Goal: Task Accomplishment & Management: Use online tool/utility

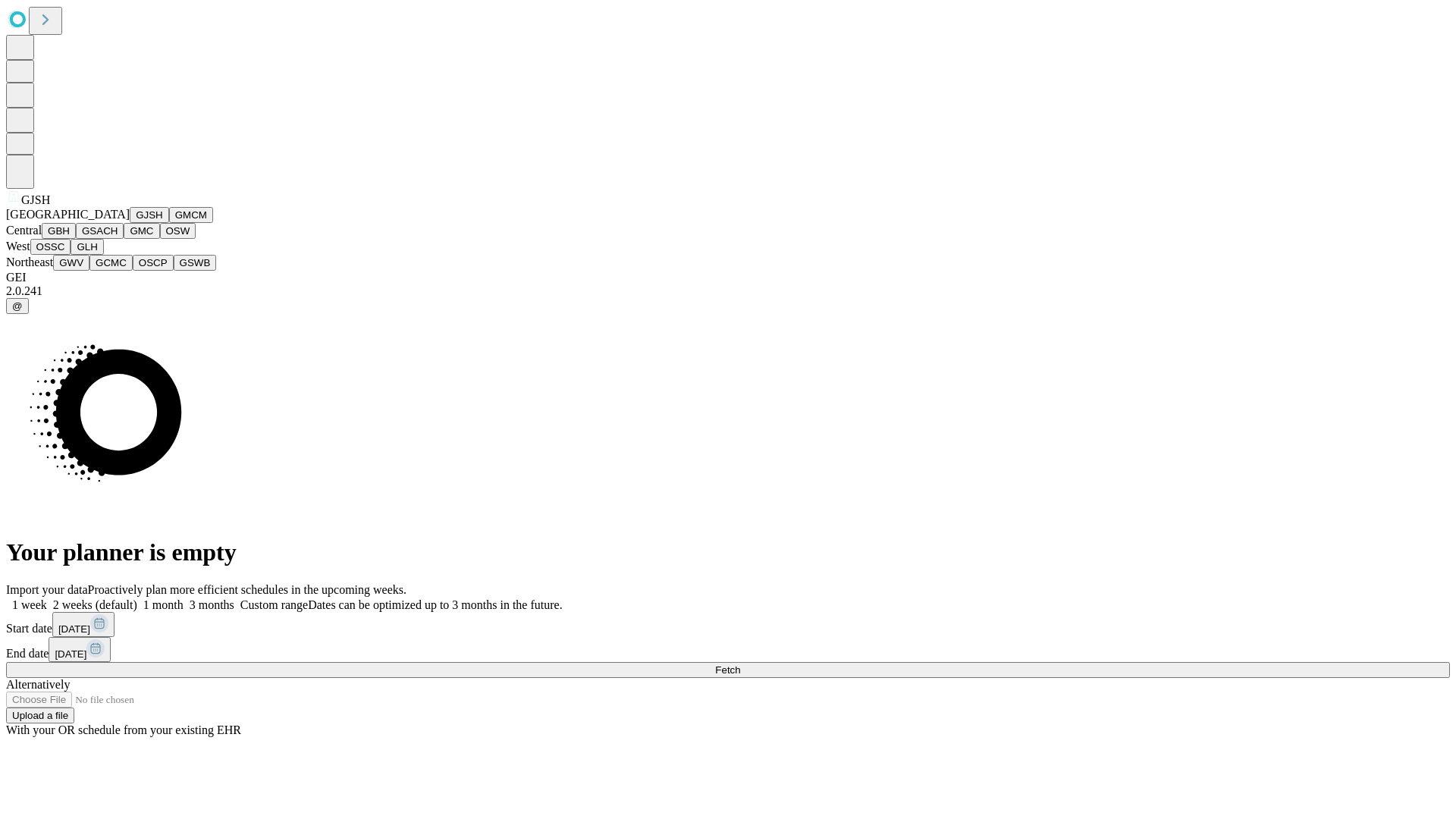
click at [129, 223] on button "GJSH" at bounding box center [149, 215] width 40 height 16
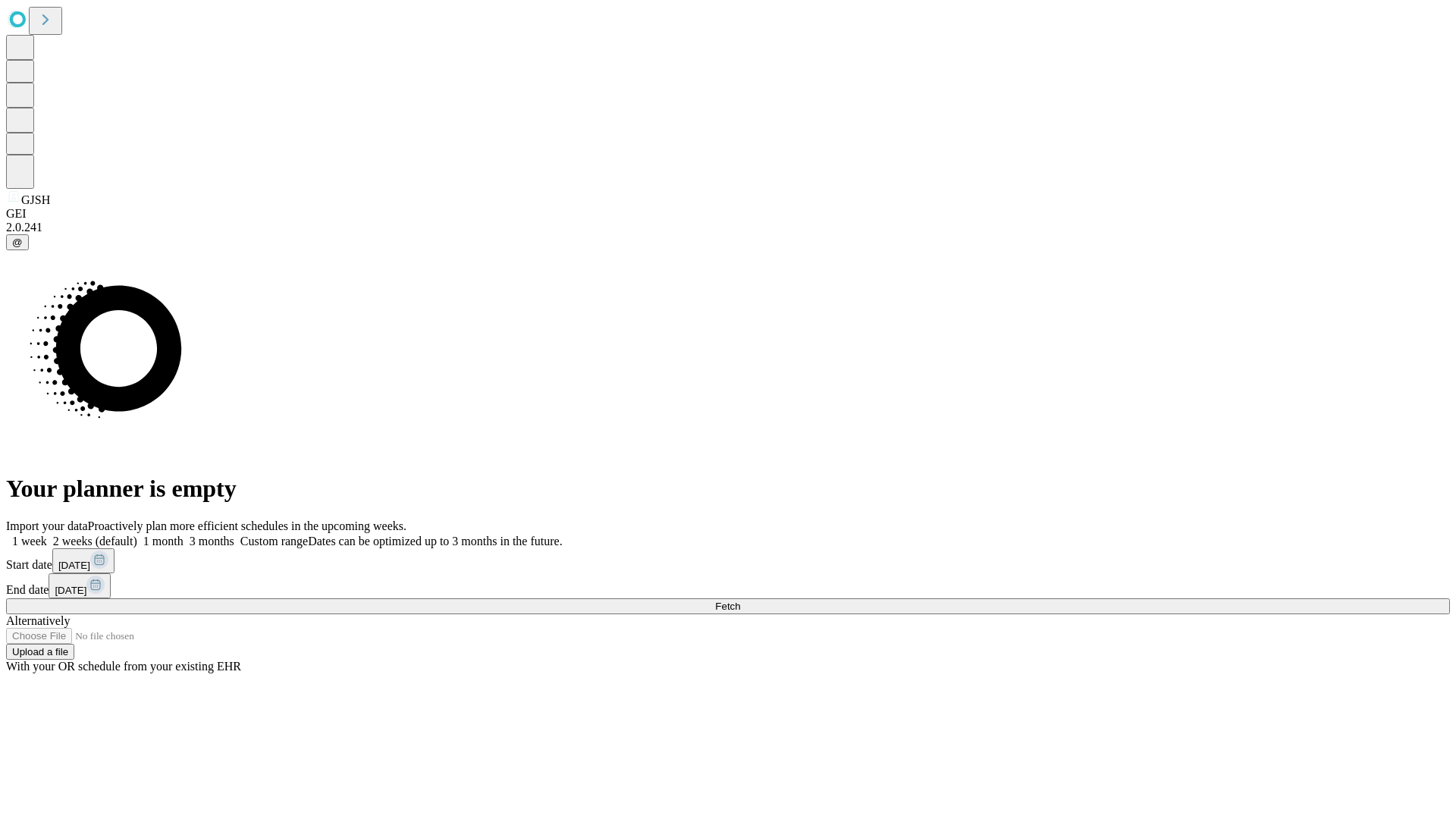
click at [47, 535] on label "1 week" at bounding box center [27, 541] width 41 height 13
click at [740, 601] on span "Fetch" at bounding box center [727, 606] width 25 height 11
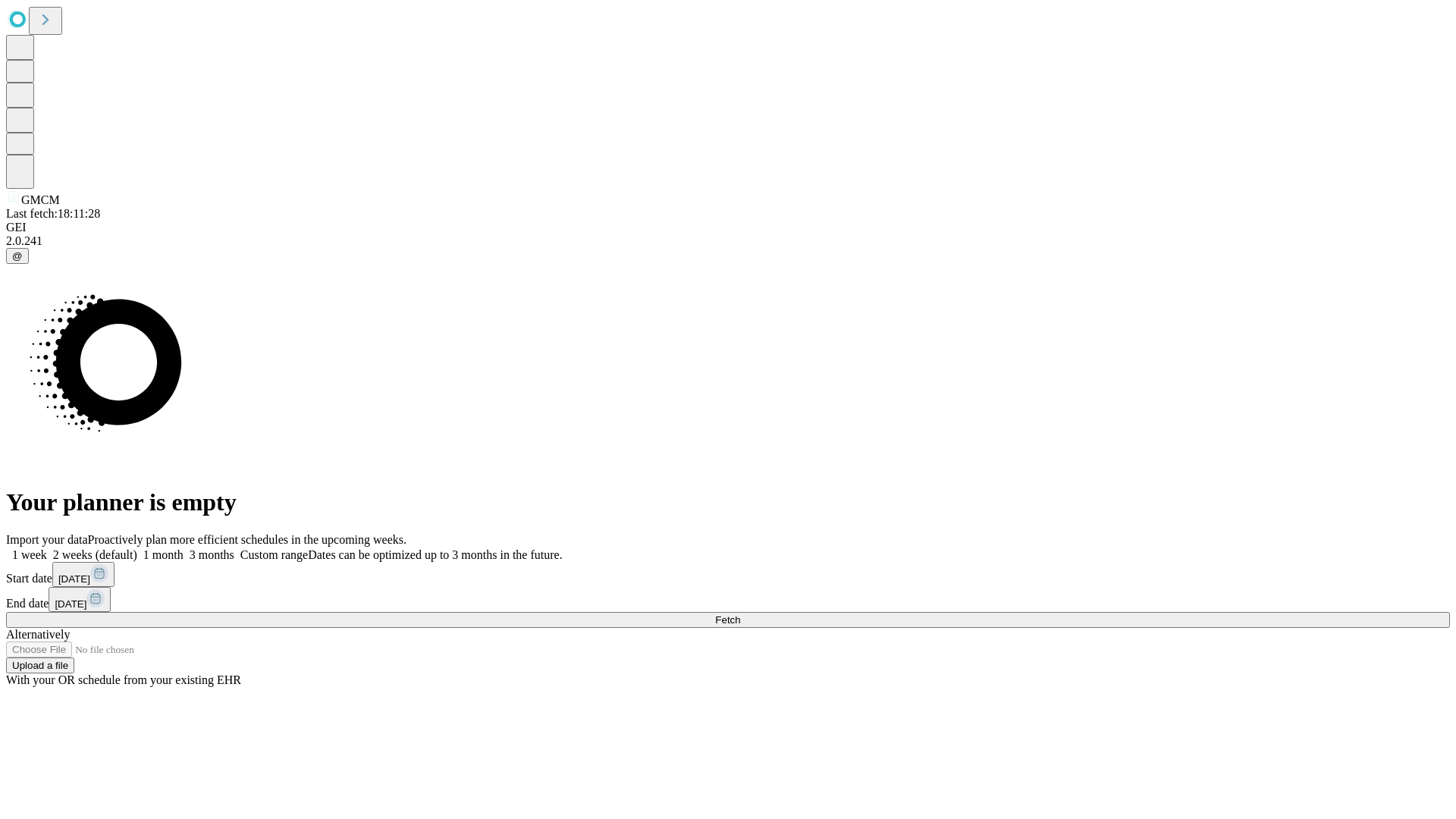
click at [47, 549] on label "1 week" at bounding box center [27, 555] width 41 height 13
click at [740, 614] on span "Fetch" at bounding box center [727, 620] width 25 height 11
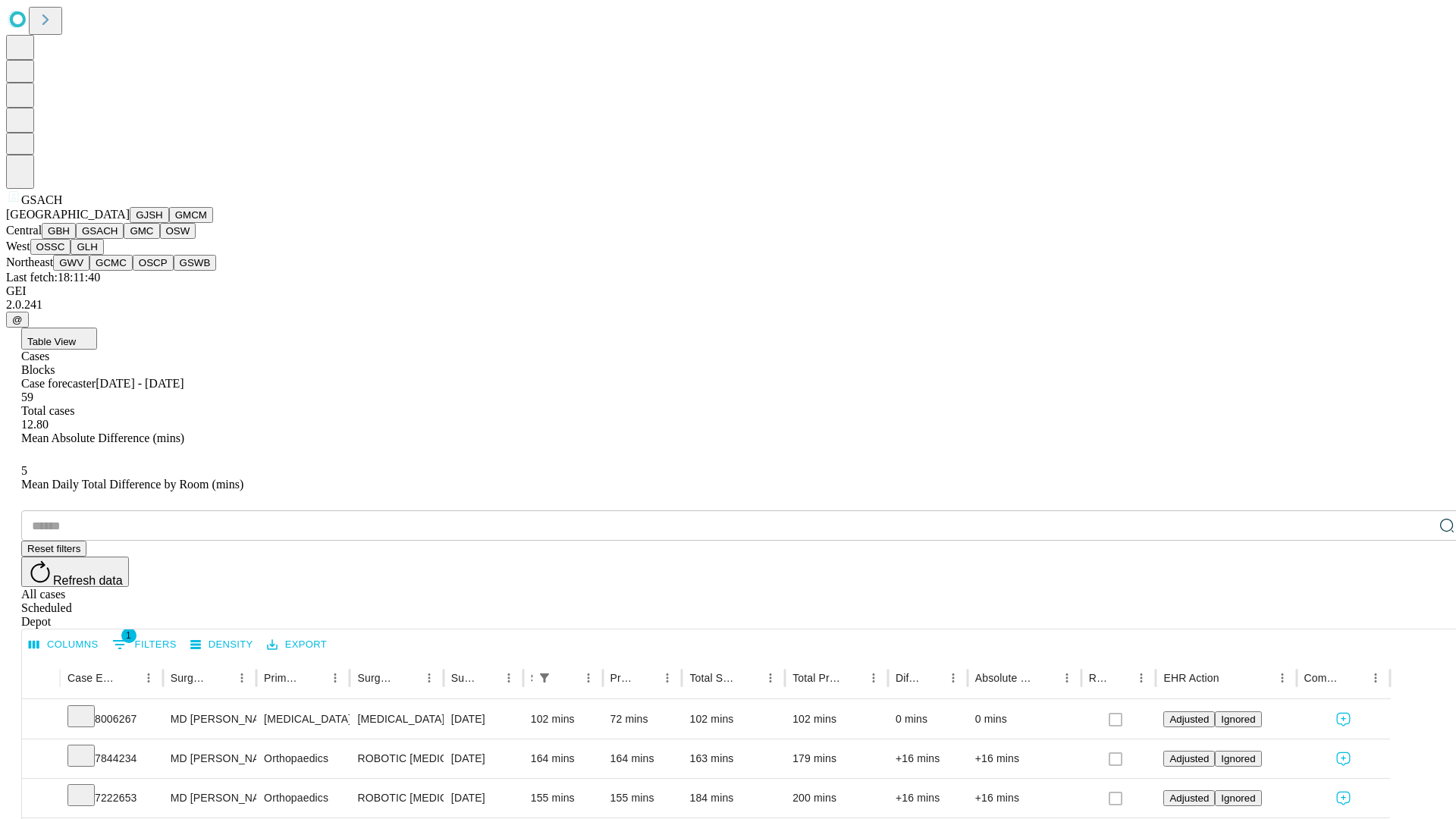
click at [123, 239] on button "GMC" at bounding box center [141, 231] width 36 height 16
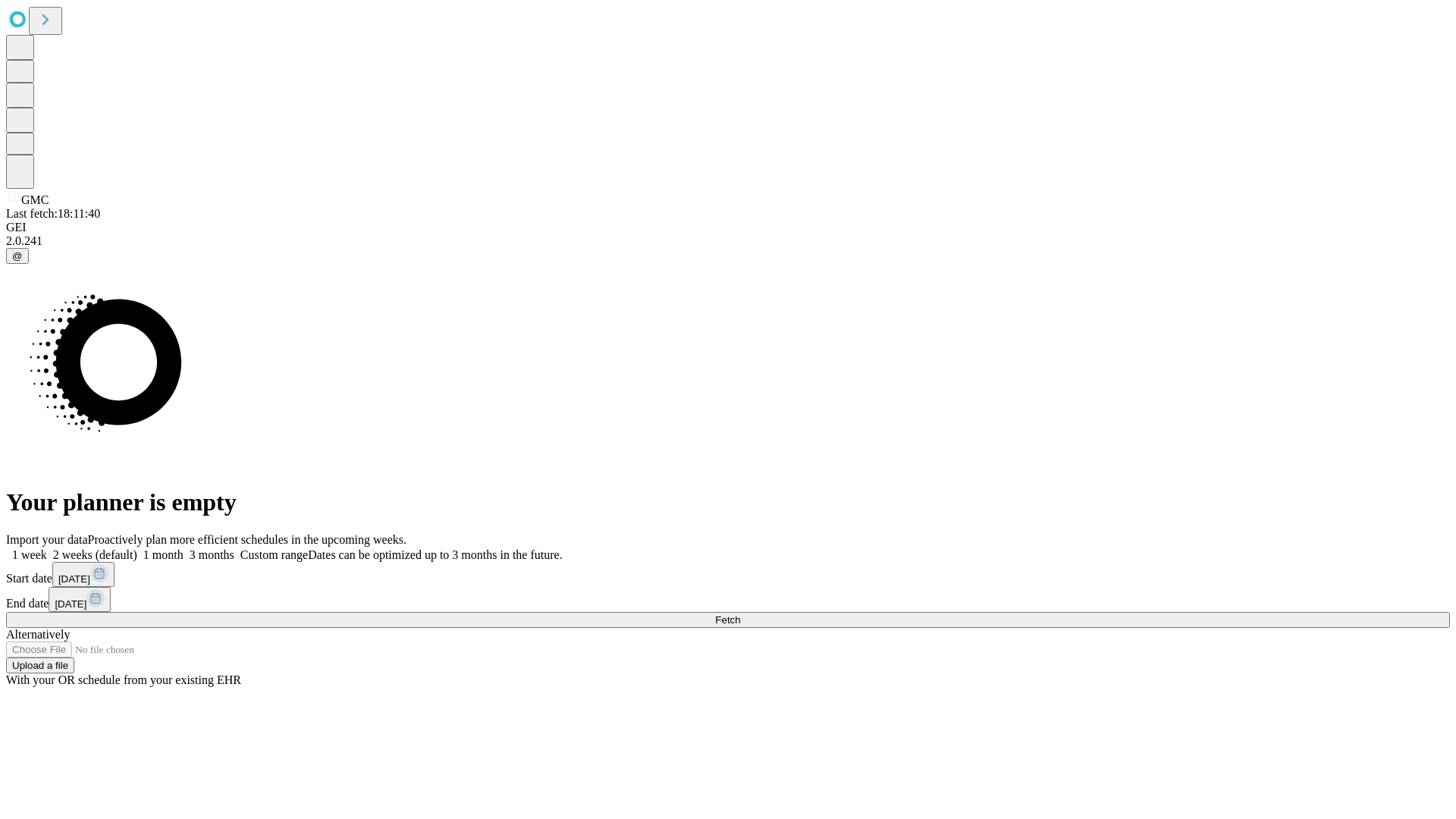
click at [47, 549] on label "1 week" at bounding box center [27, 555] width 41 height 13
click at [740, 614] on span "Fetch" at bounding box center [727, 620] width 25 height 11
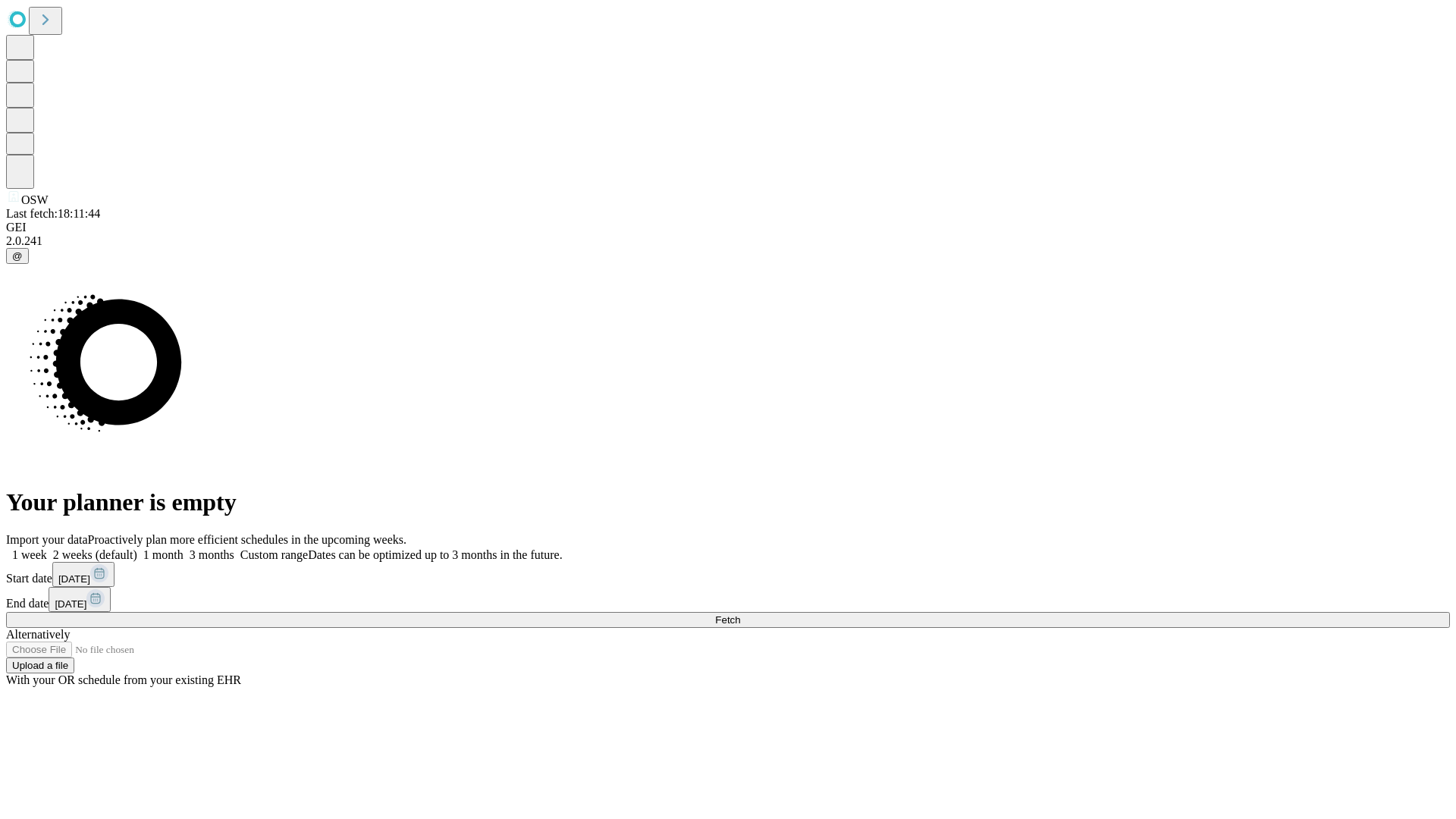
click at [47, 549] on label "1 week" at bounding box center [27, 555] width 41 height 13
click at [740, 614] on span "Fetch" at bounding box center [727, 620] width 25 height 11
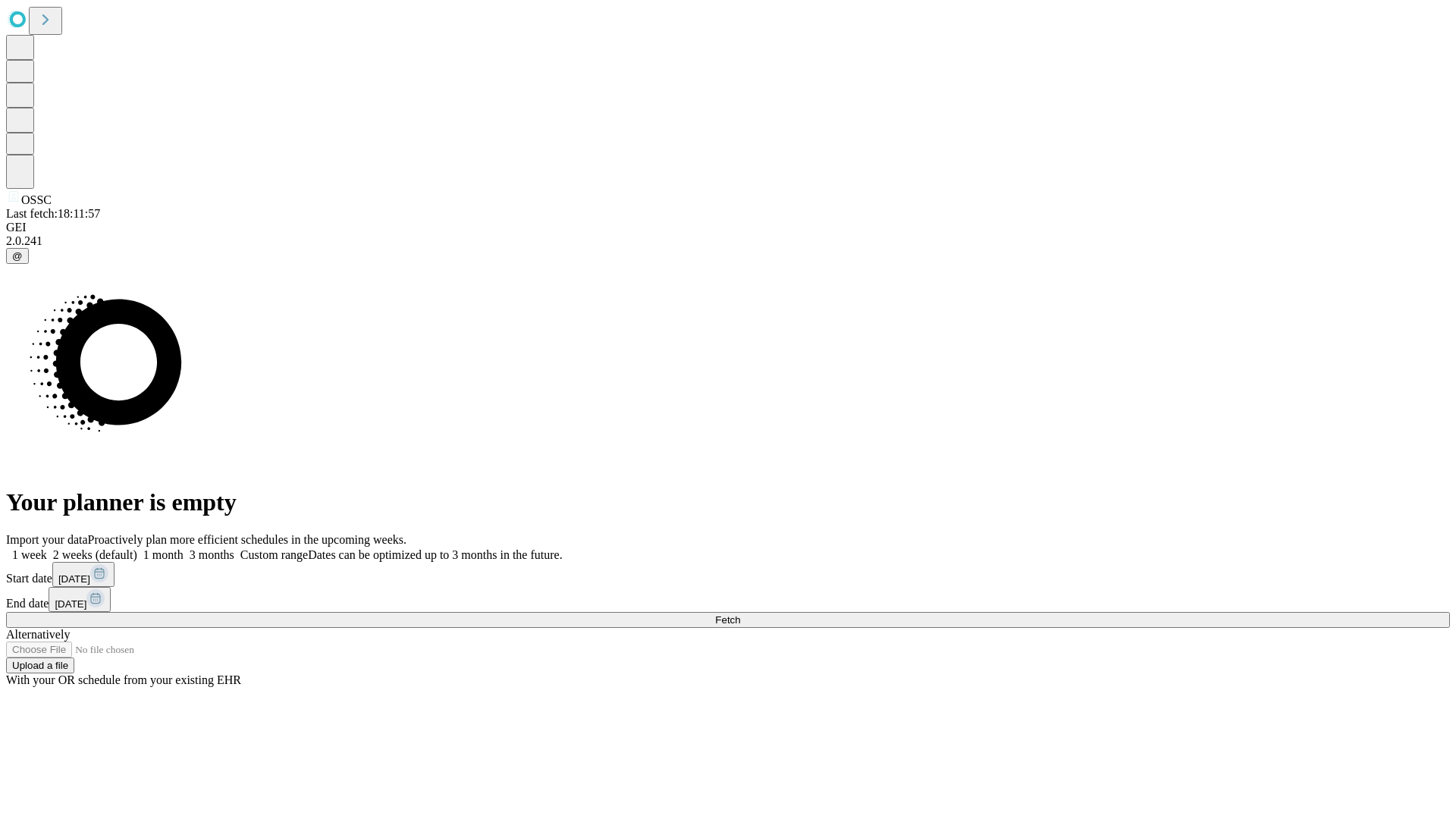
click at [47, 549] on label "1 week" at bounding box center [27, 555] width 41 height 13
click at [740, 614] on span "Fetch" at bounding box center [727, 620] width 25 height 11
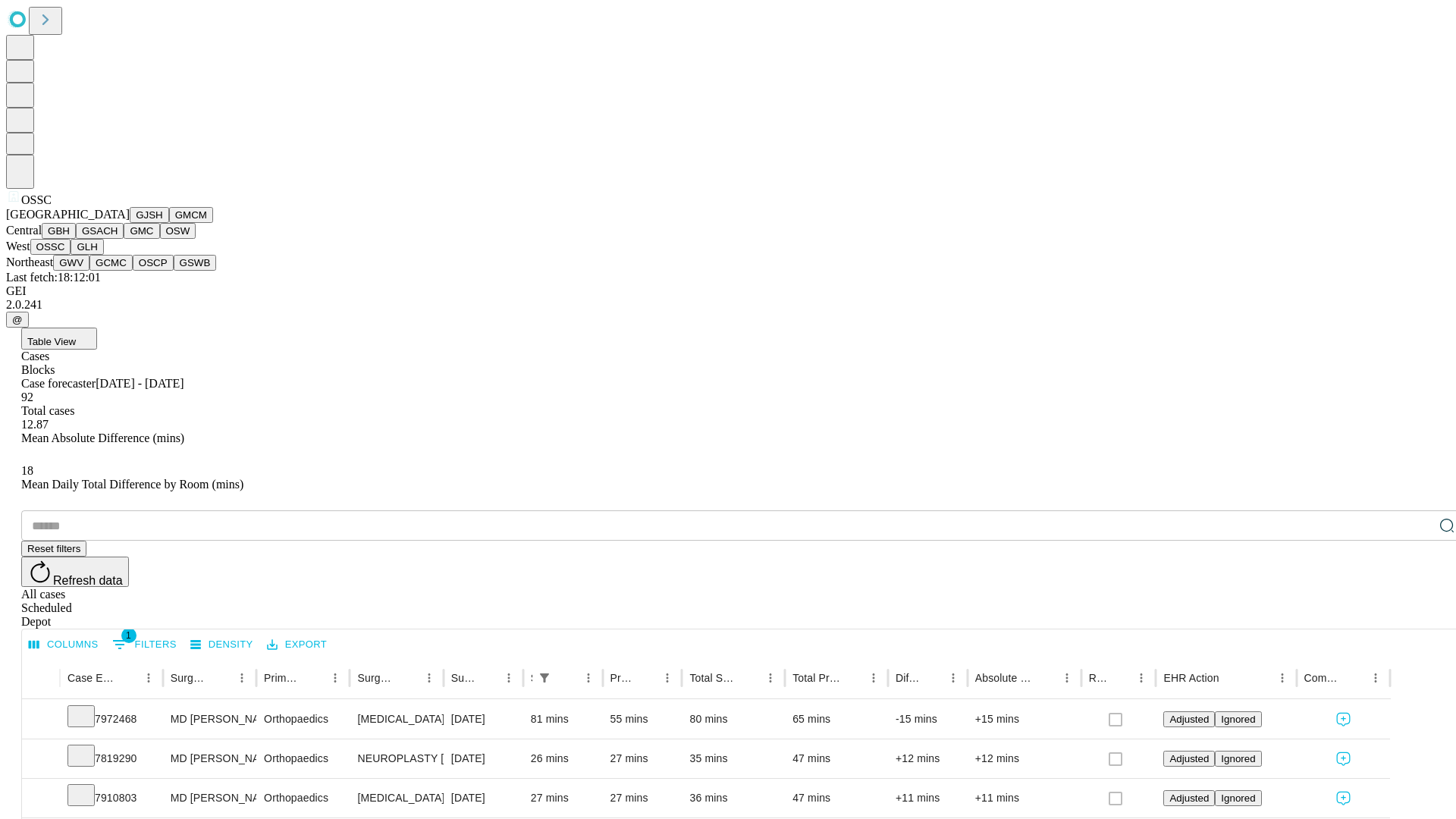
click at [103, 255] on button "GLH" at bounding box center [87, 247] width 33 height 16
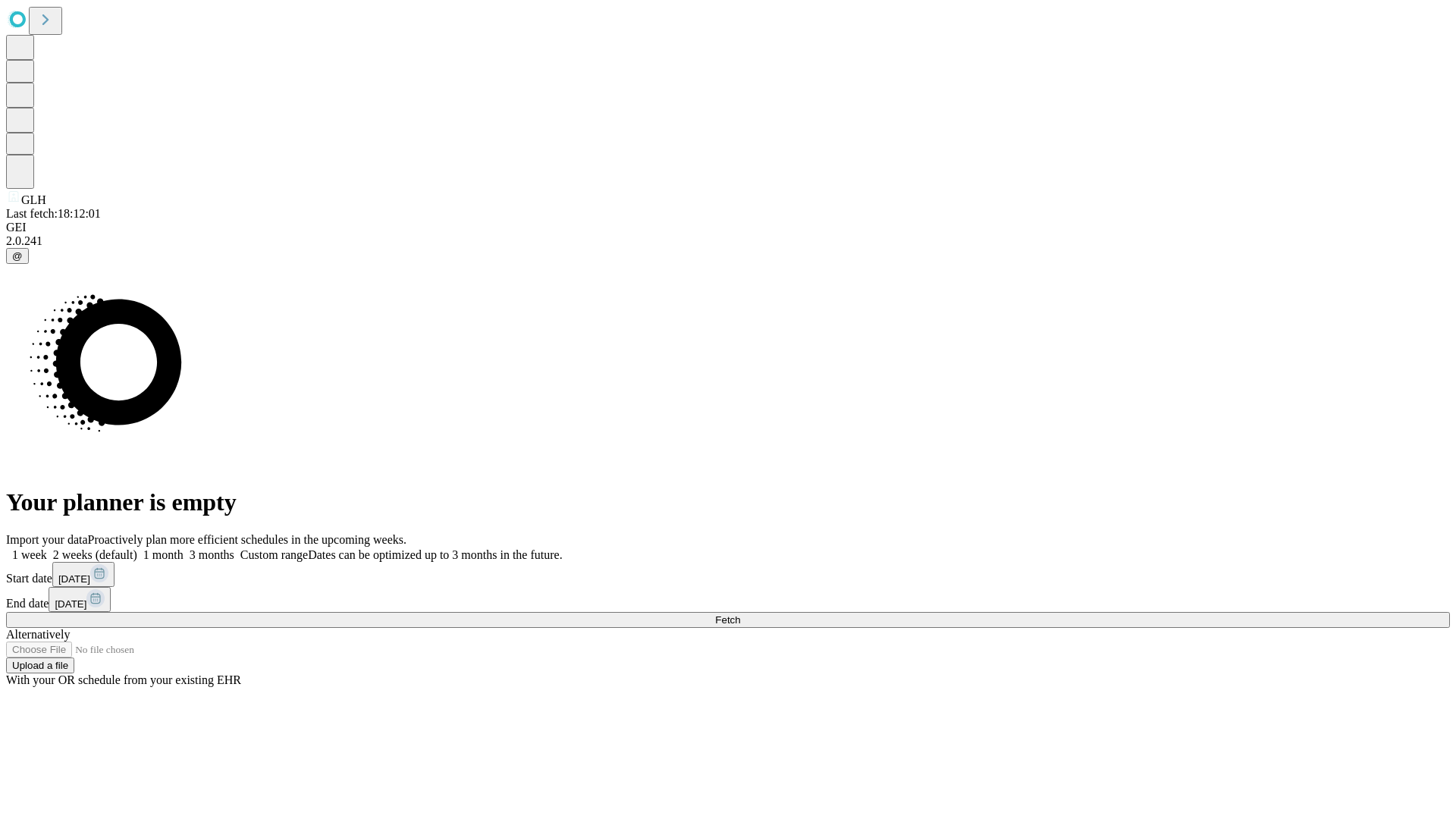
click at [47, 549] on label "1 week" at bounding box center [27, 555] width 41 height 13
click at [740, 614] on span "Fetch" at bounding box center [727, 620] width 25 height 11
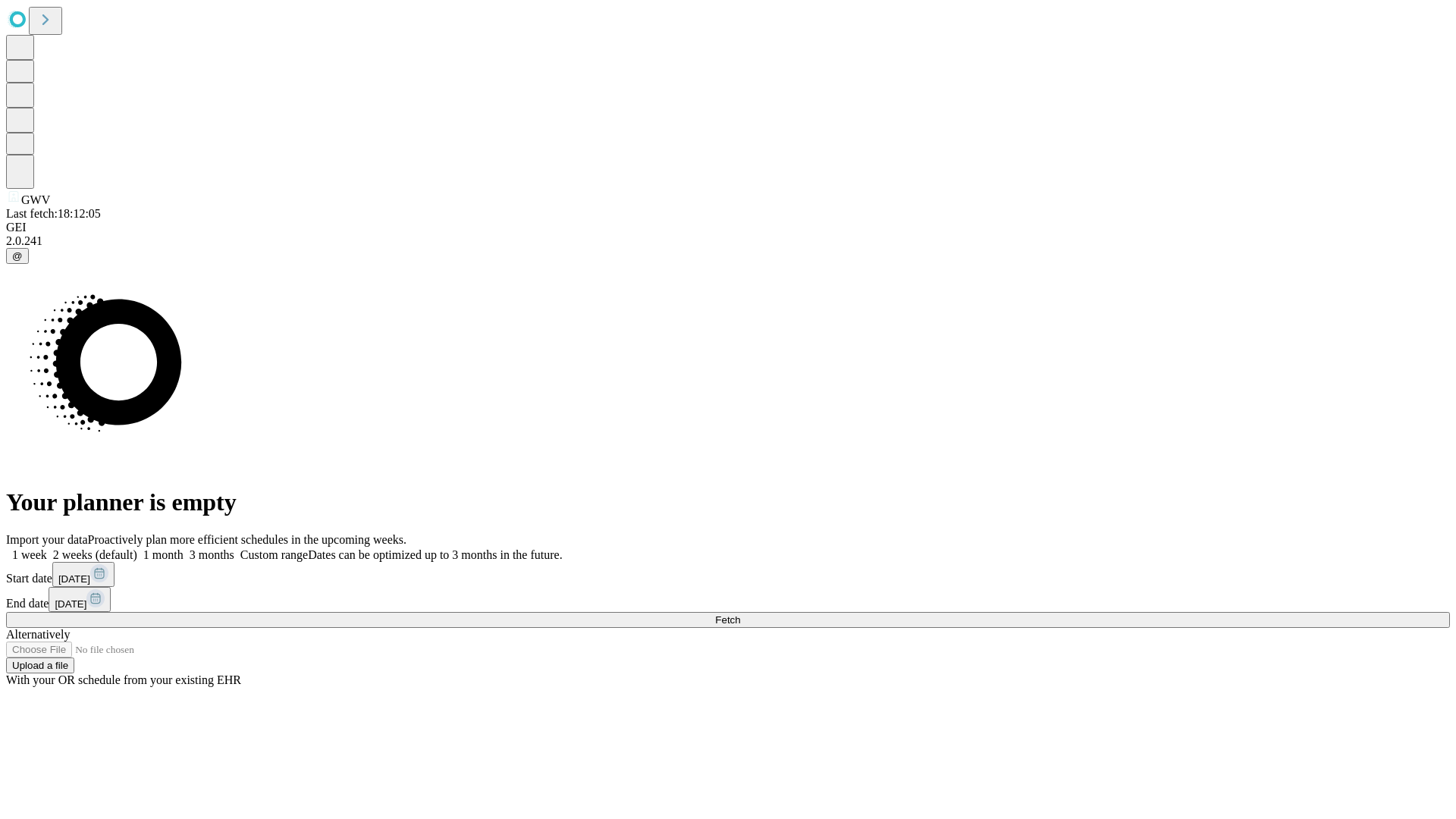
click at [47, 549] on label "1 week" at bounding box center [27, 555] width 41 height 13
click at [740, 614] on span "Fetch" at bounding box center [727, 620] width 25 height 11
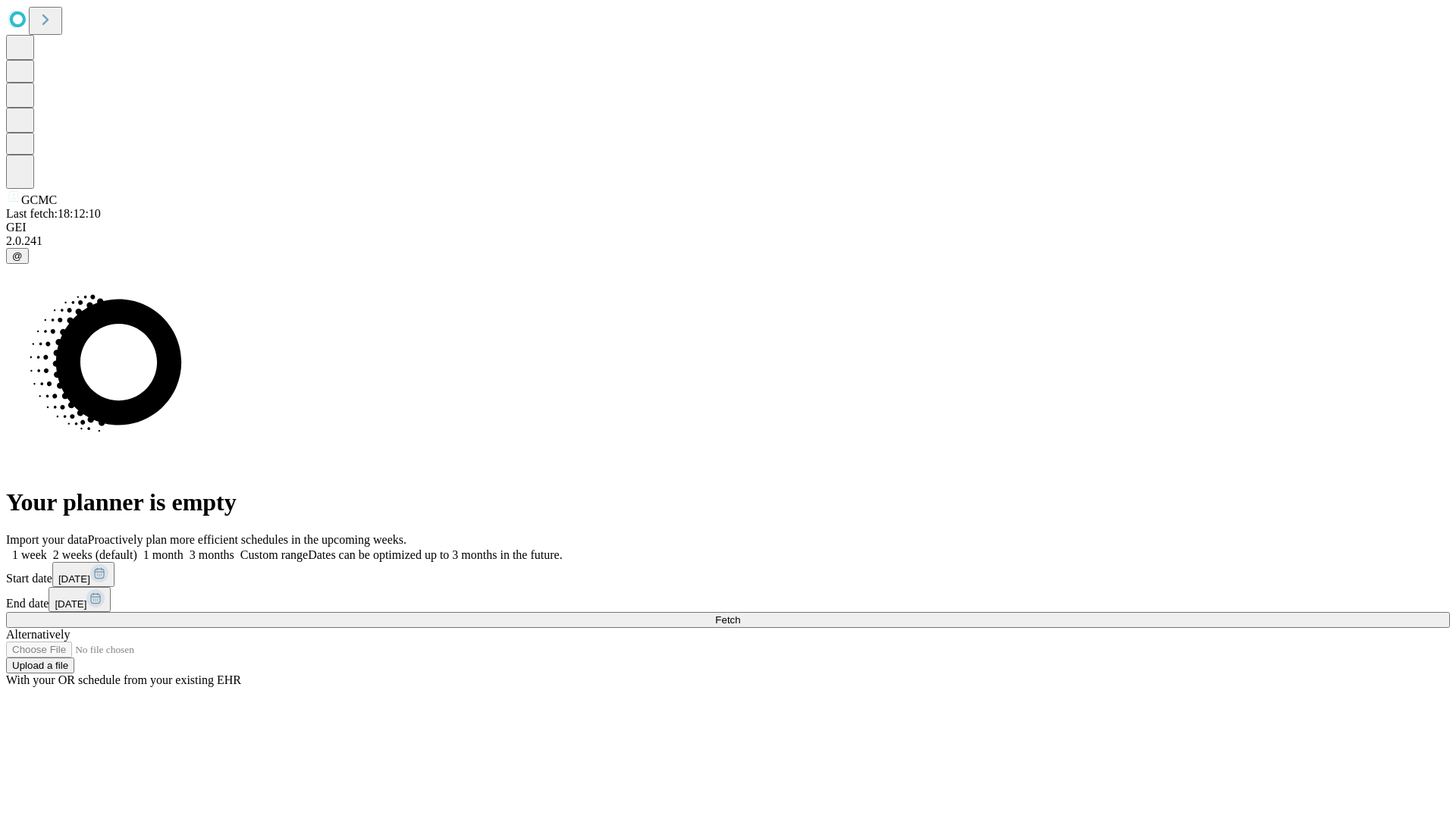
click at [47, 549] on label "1 week" at bounding box center [27, 555] width 41 height 13
click at [740, 614] on span "Fetch" at bounding box center [727, 620] width 25 height 11
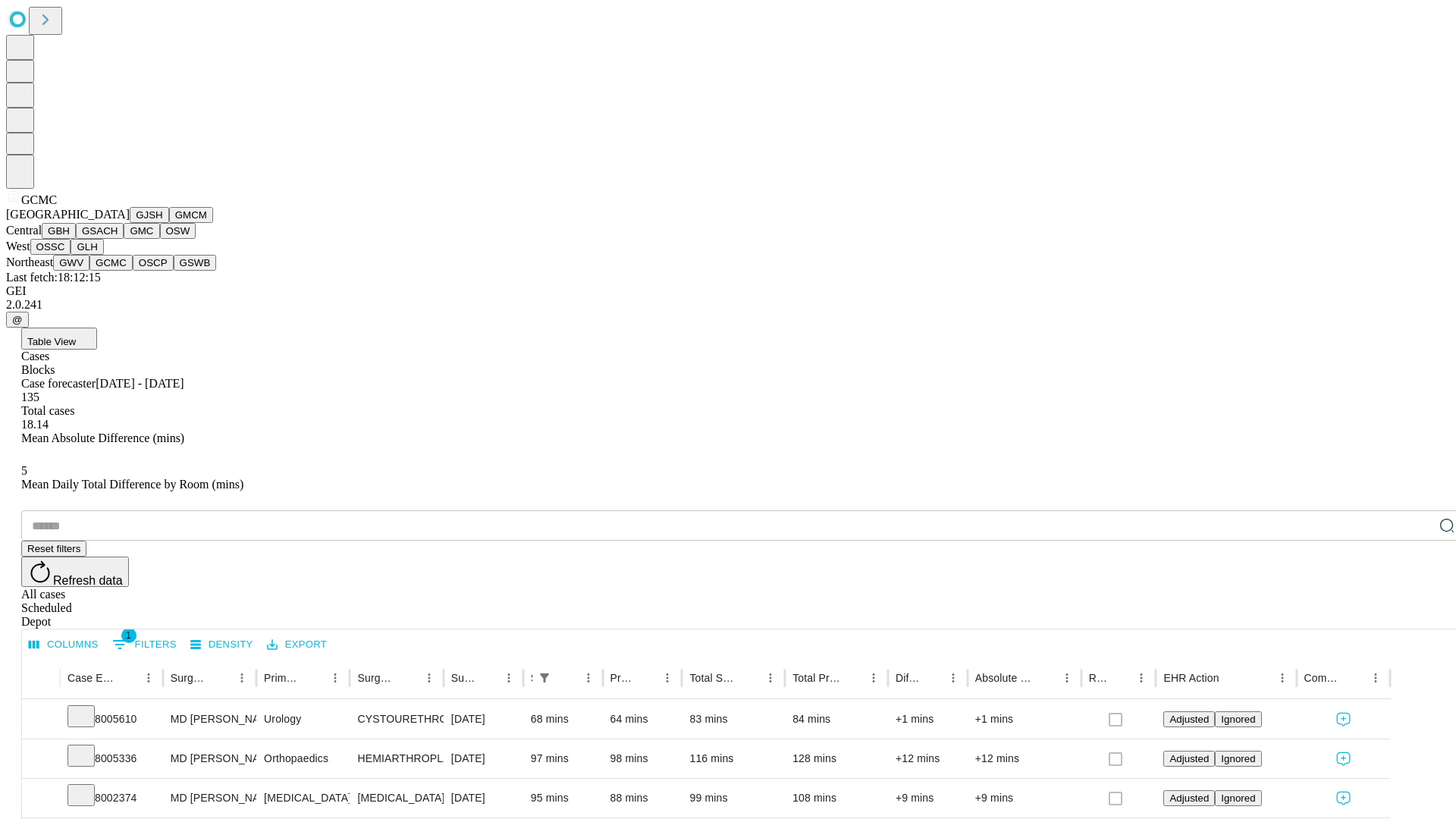
click at [132, 271] on button "OSCP" at bounding box center [153, 263] width 41 height 16
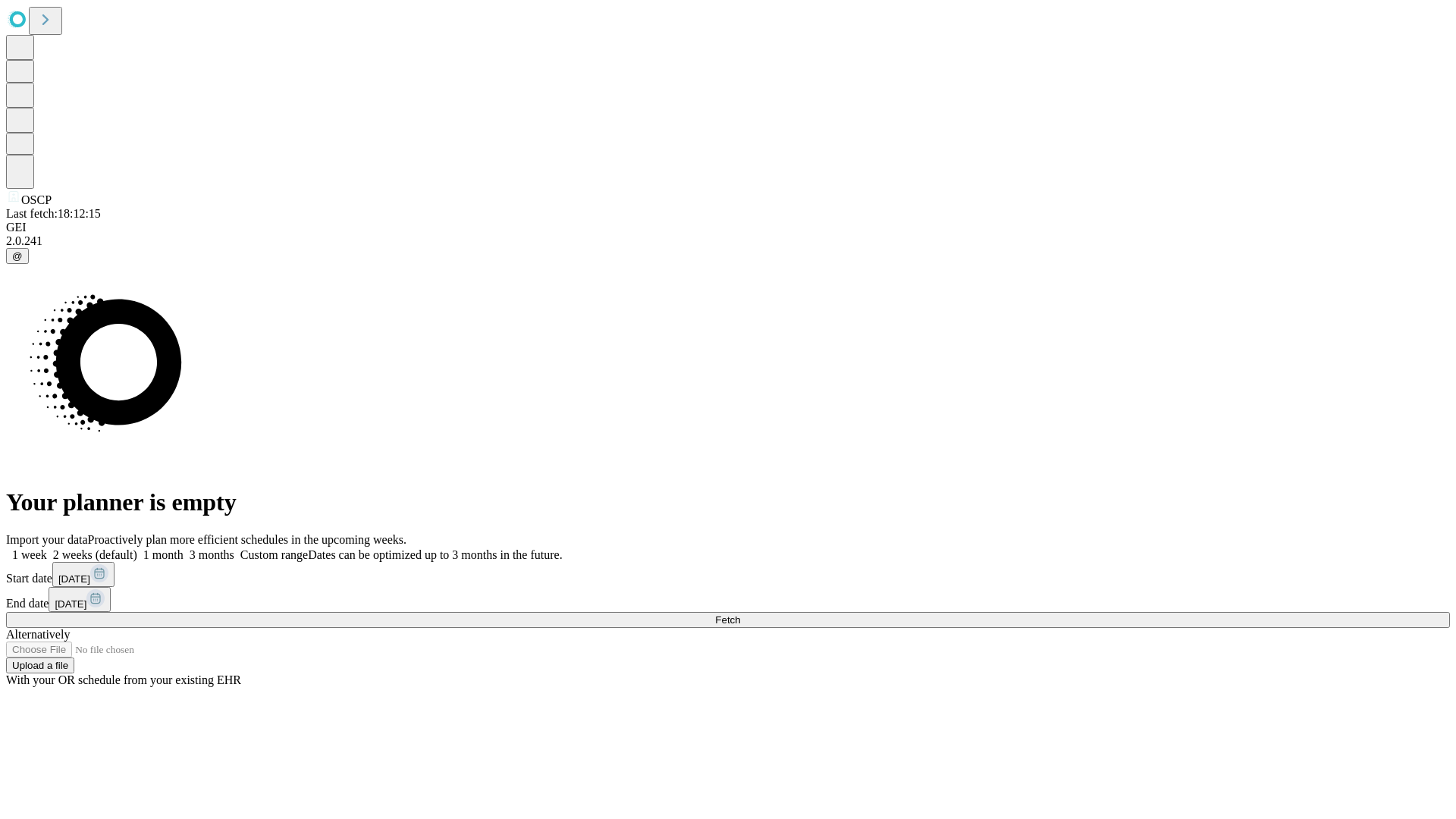
click at [47, 549] on label "1 week" at bounding box center [27, 555] width 41 height 13
click at [740, 614] on span "Fetch" at bounding box center [727, 620] width 25 height 11
